Goal: Task Accomplishment & Management: Use online tool/utility

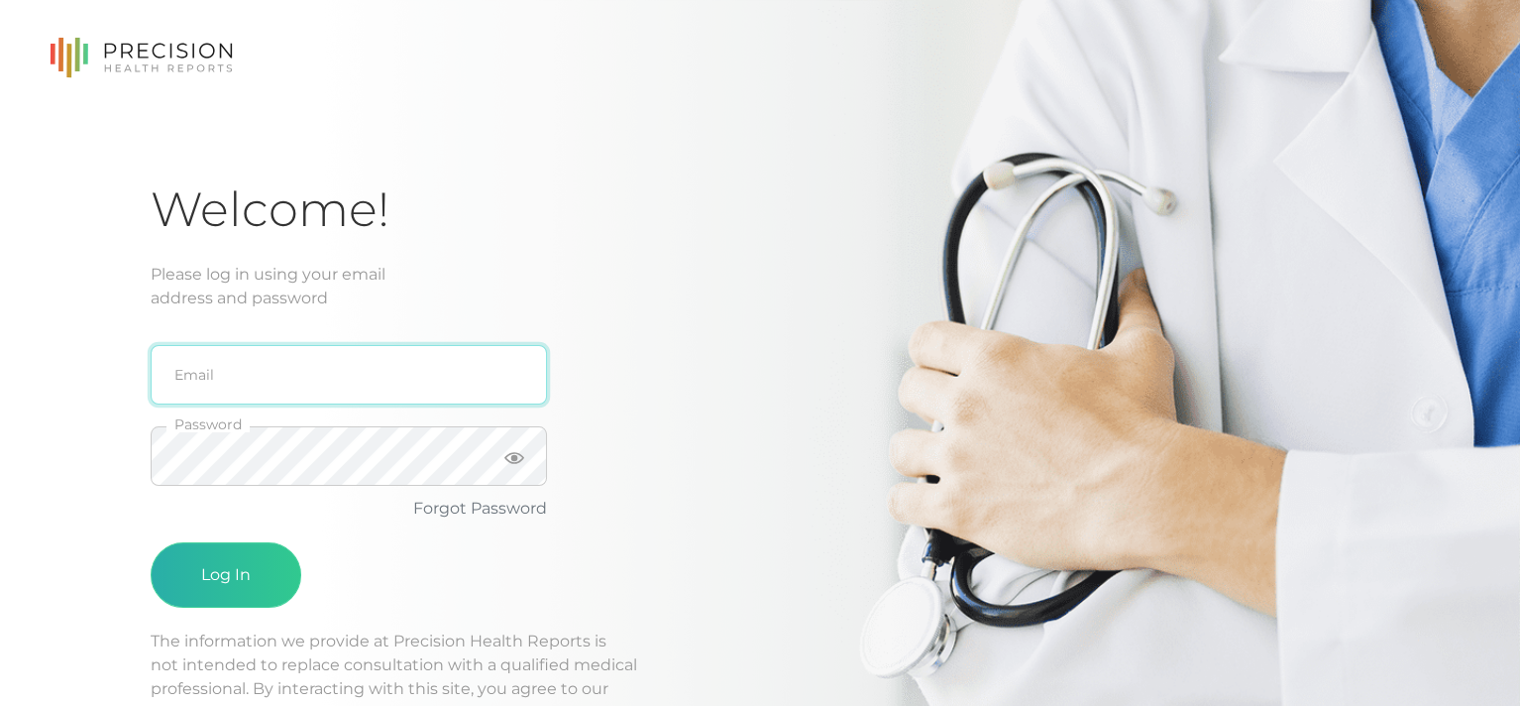
type input "[EMAIL_ADDRESS][DOMAIN_NAME]"
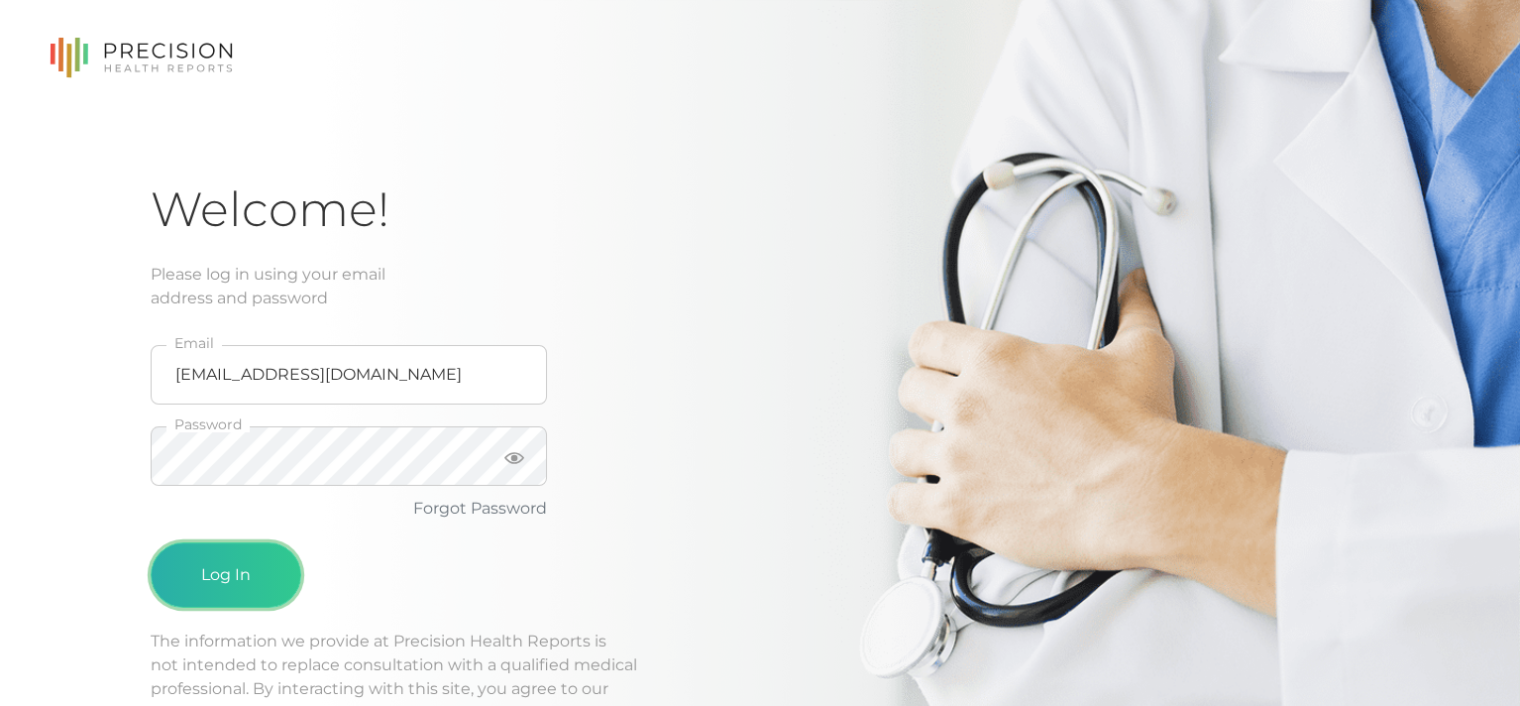
click at [223, 561] on button "Log In" at bounding box center [226, 574] width 151 height 65
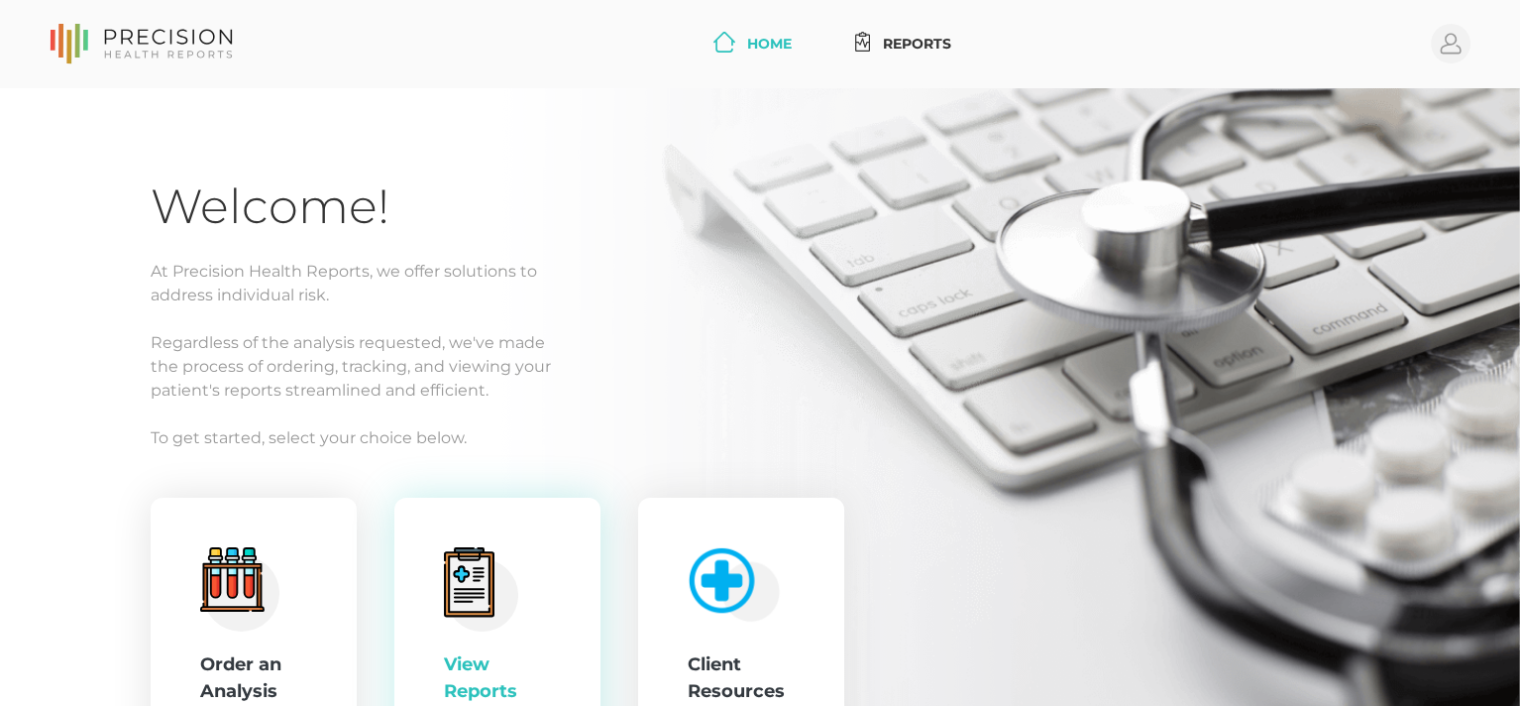
click at [435, 597] on div "View Reports" at bounding box center [497, 633] width 206 height 270
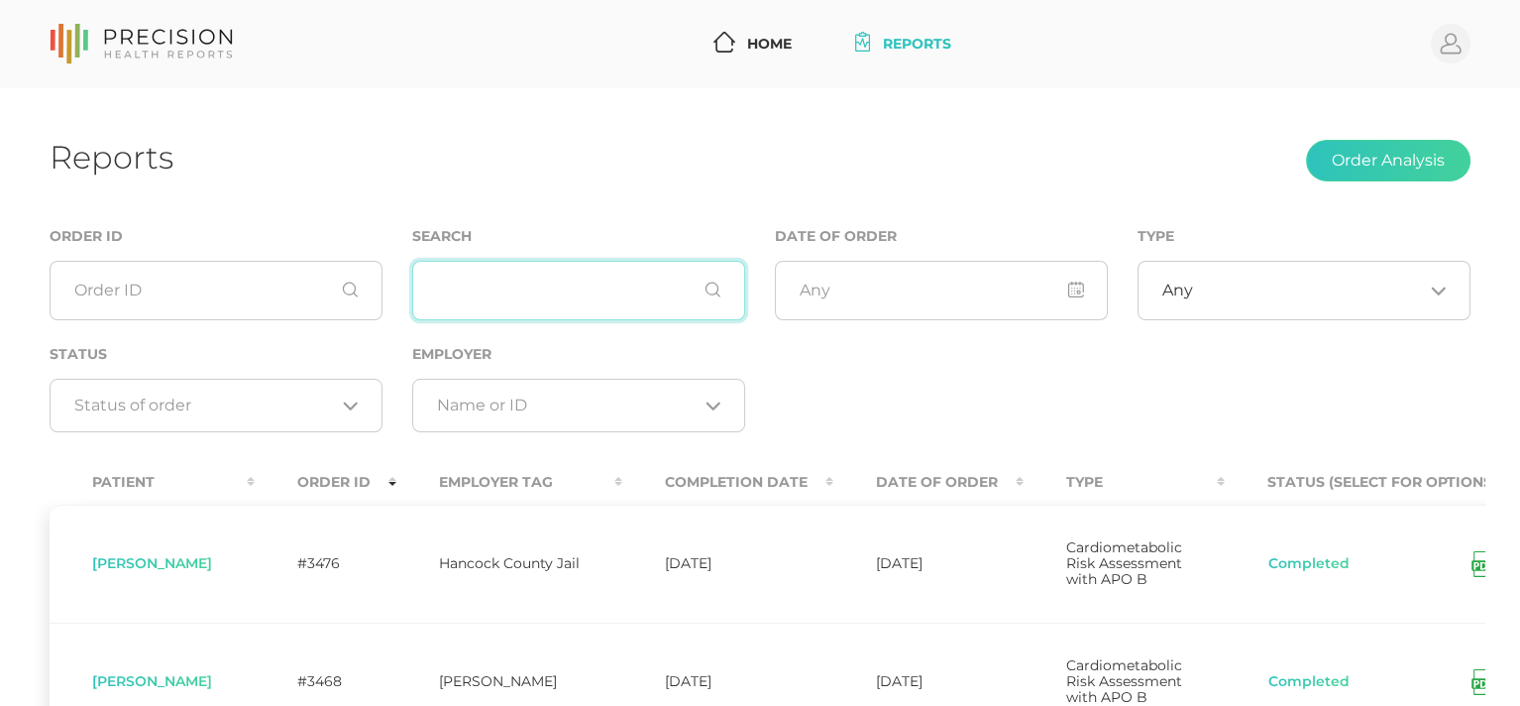
click at [521, 289] on input "text" at bounding box center [578, 290] width 333 height 59
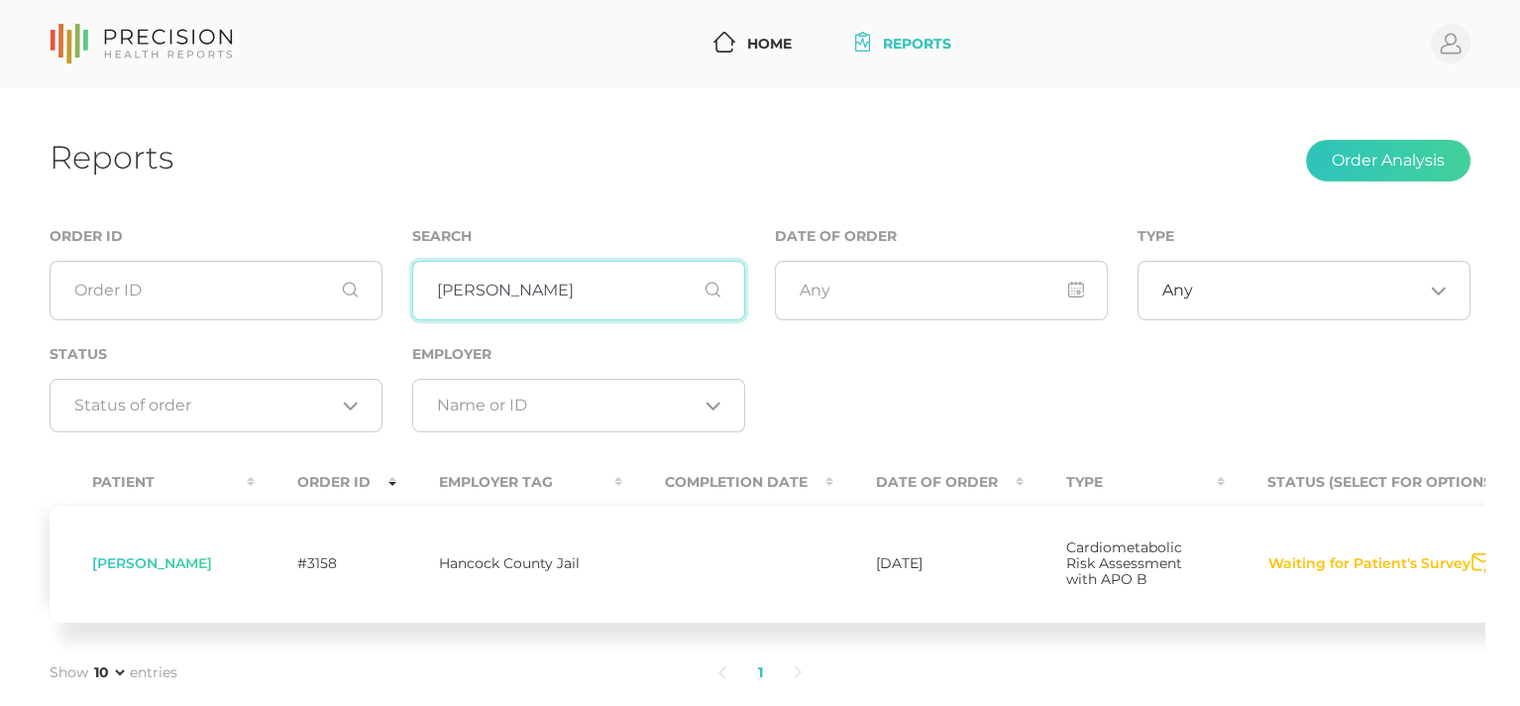
type input "[PERSON_NAME]"
click at [1472, 569] on icon "Send Notification" at bounding box center [1483, 563] width 23 height 21
